Goal: Information Seeking & Learning: Learn about a topic

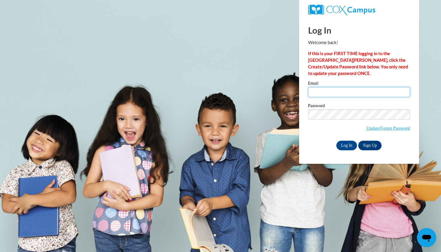
type input "reckal@elkhorn.k12.wi.us"
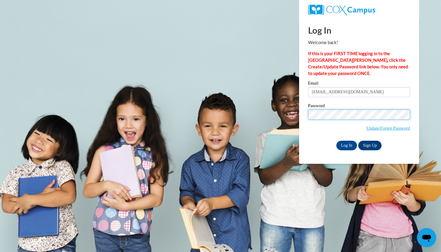
click at [346, 145] on input "Log In" at bounding box center [346, 146] width 21 height 10
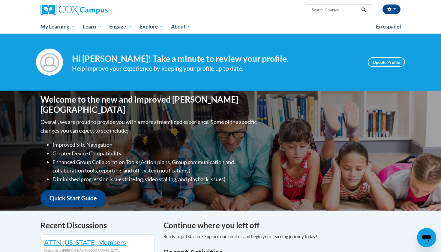
click at [345, 9] on input "Search..." at bounding box center [335, 9] width 48 height 7
type input "talk ladder"
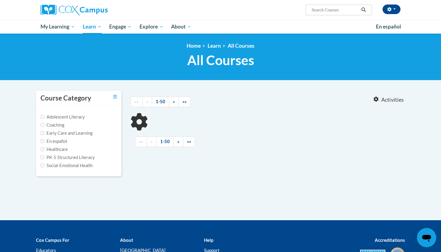
type input "talk ladder"
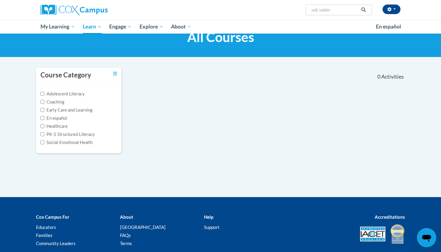
scroll to position [26, 0]
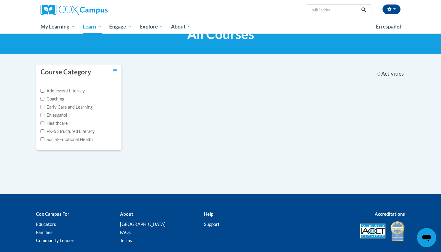
click at [90, 10] on img at bounding box center [73, 9] width 67 height 11
